Goal: Information Seeking & Learning: Learn about a topic

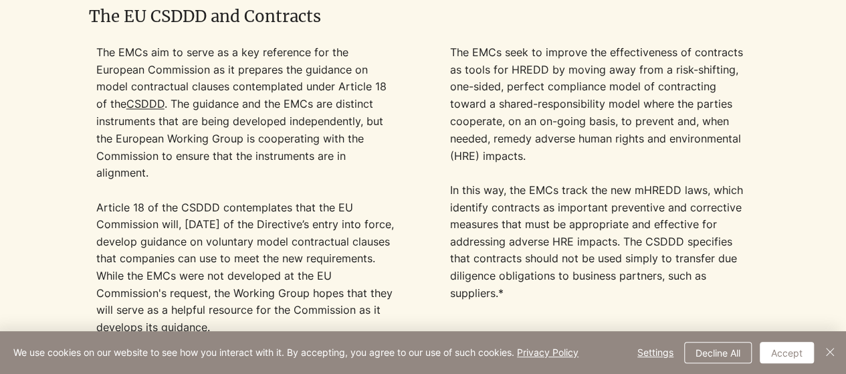
scroll to position [1129, 0]
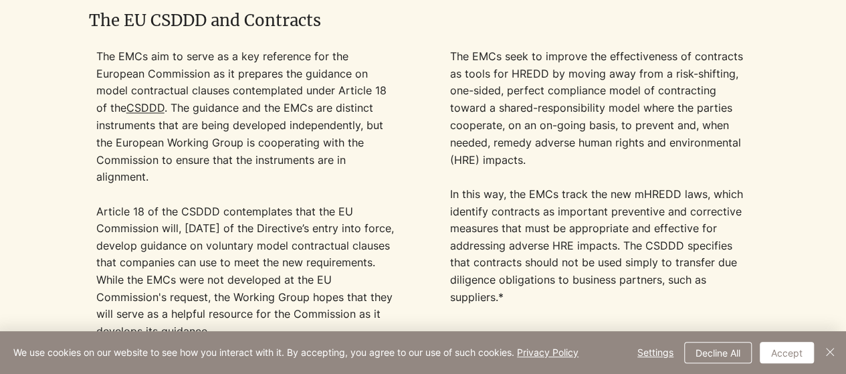
click at [385, 76] on p "The EMCs aim to serve as a key reference for the European Commission as it prep…" at bounding box center [246, 202] width 300 height 308
click at [337, 97] on p "The EMCs aim to serve as a key reference for the European Commission as it prep…" at bounding box center [246, 202] width 300 height 308
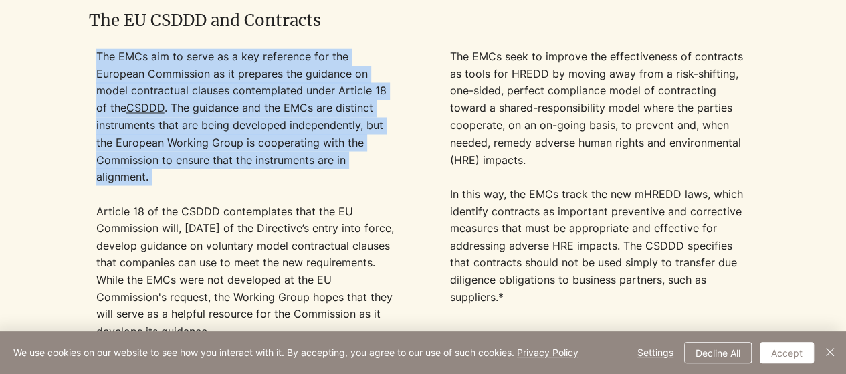
click at [337, 97] on p "The EMCs aim to serve as a key reference for the European Commission as it prep…" at bounding box center [246, 202] width 300 height 308
click at [371, 130] on p "The EMCs aim to serve as a key reference for the European Commission as it prep…" at bounding box center [246, 202] width 300 height 308
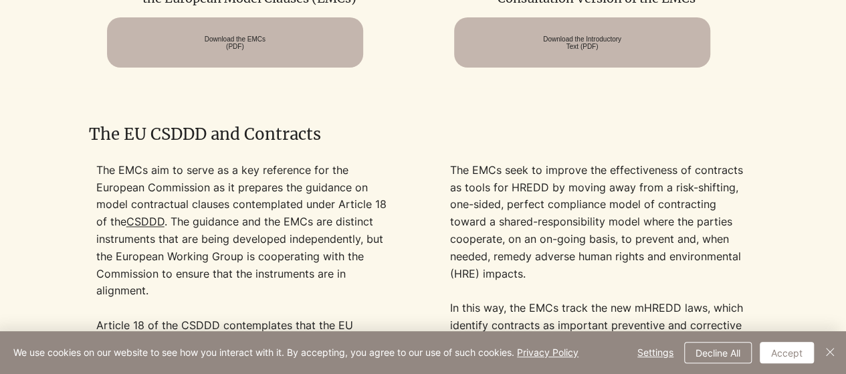
scroll to position [1017, 0]
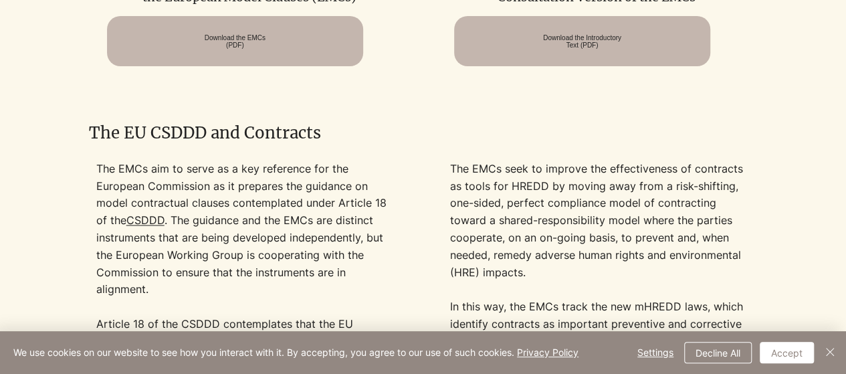
click at [371, 130] on h2 "The EU CSDDD and Contracts" at bounding box center [423, 133] width 669 height 23
click at [331, 155] on div at bounding box center [423, 320] width 669 height 397
click at [276, 177] on p "The EMCs aim to serve as a key reference for the European Commission as it prep…" at bounding box center [246, 315] width 300 height 308
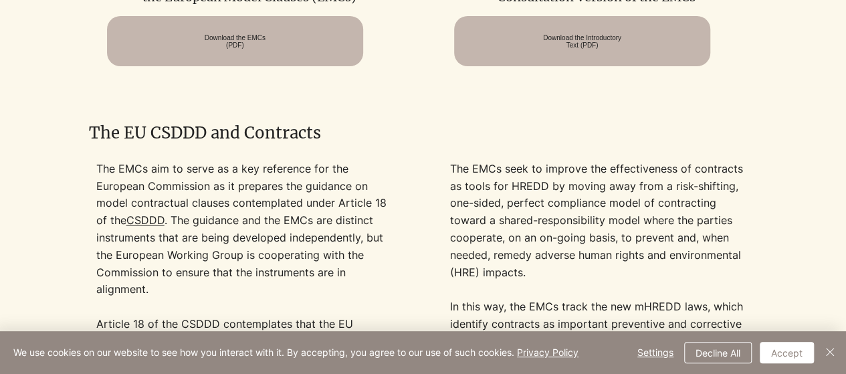
click at [203, 183] on p "The EMCs aim to serve as a key reference for the European Commission as it prep…" at bounding box center [246, 315] width 300 height 308
click at [143, 159] on div at bounding box center [423, 320] width 669 height 397
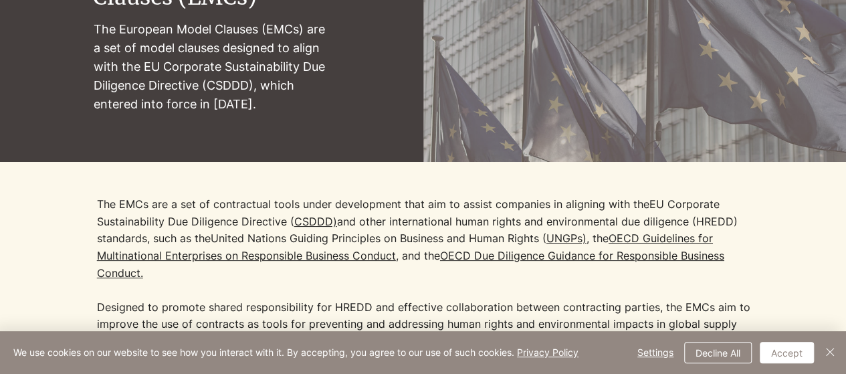
scroll to position [220, 0]
